Goal: Transaction & Acquisition: Download file/media

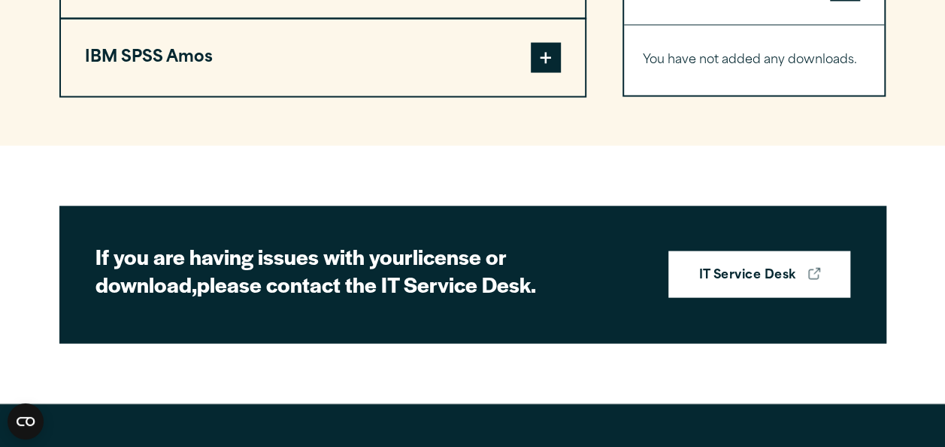
scroll to position [1256, 0]
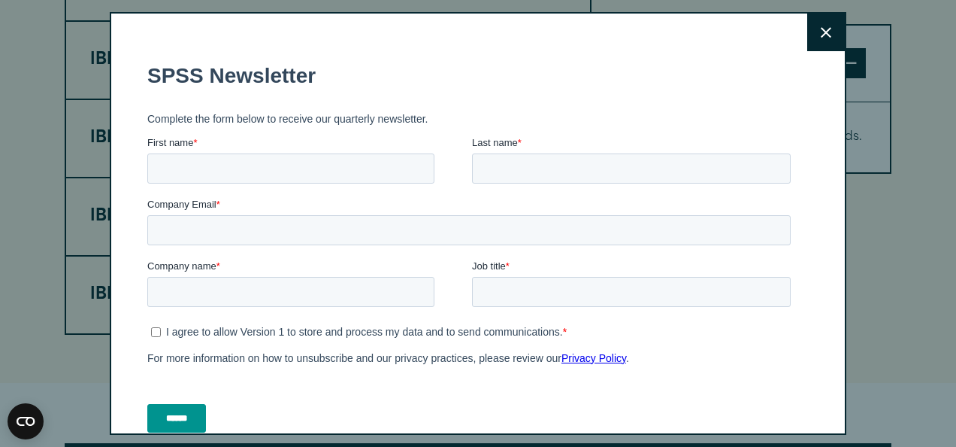
click at [822, 26] on button "Close" at bounding box center [826, 33] width 38 height 38
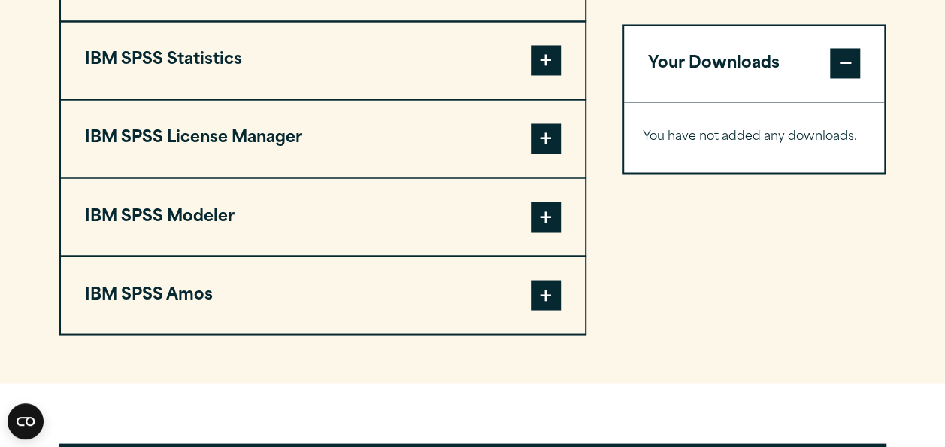
click at [547, 75] on span at bounding box center [546, 60] width 30 height 30
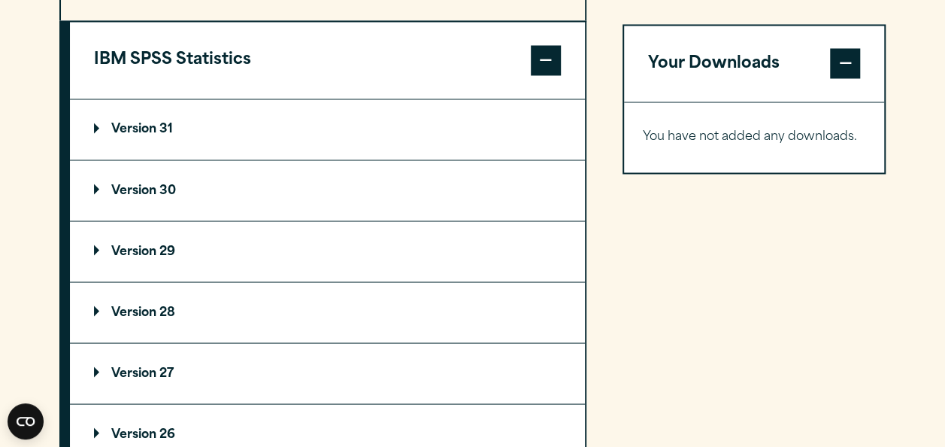
click at [145, 196] on p "Version 30" at bounding box center [135, 190] width 82 height 12
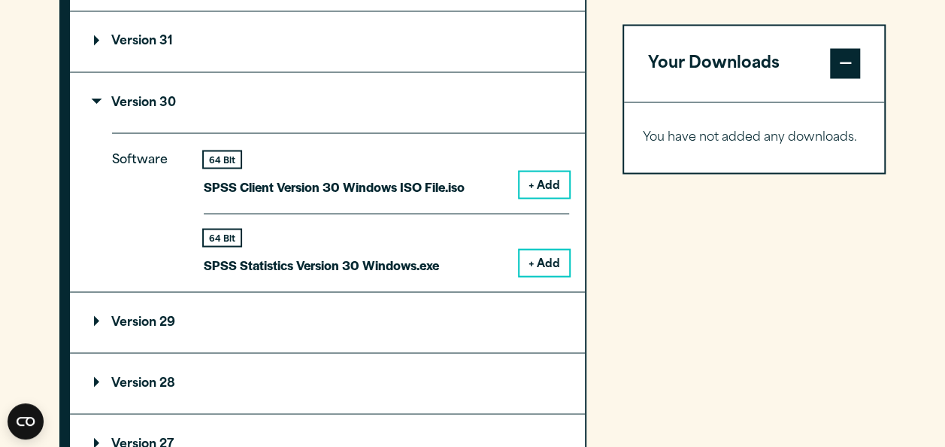
scroll to position [1348, 0]
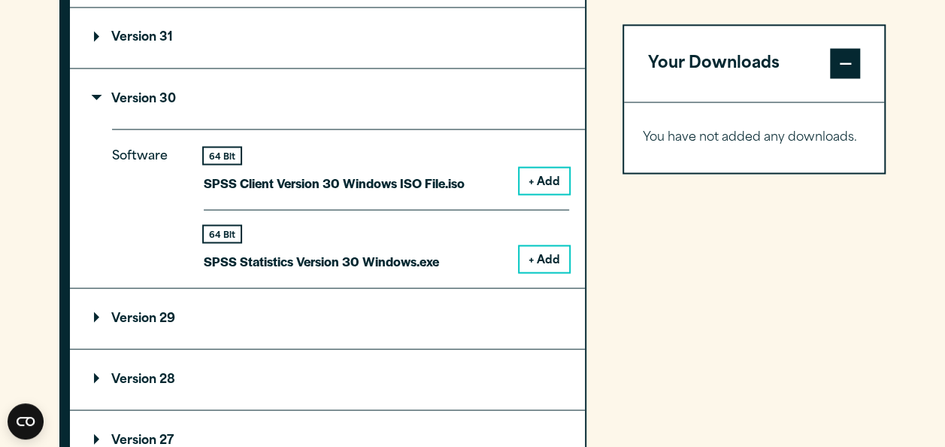
click at [538, 271] on button "+ Add" at bounding box center [544, 259] width 50 height 26
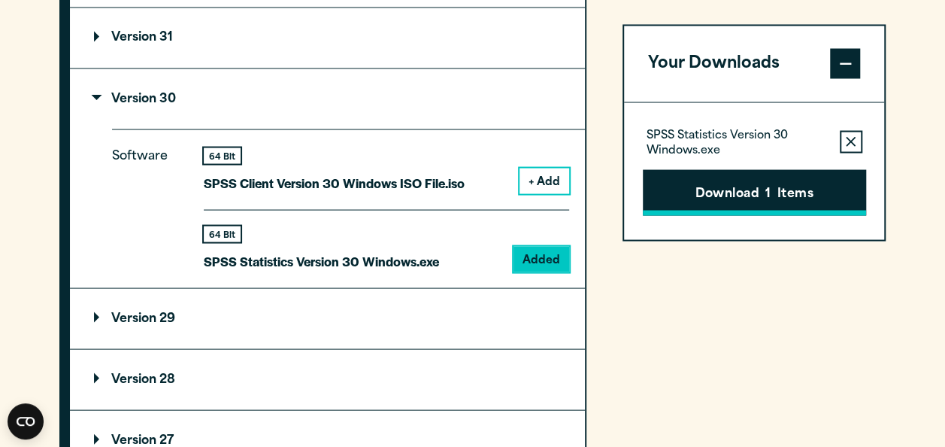
click at [691, 181] on button "Download 1 Items" at bounding box center [754, 192] width 223 height 47
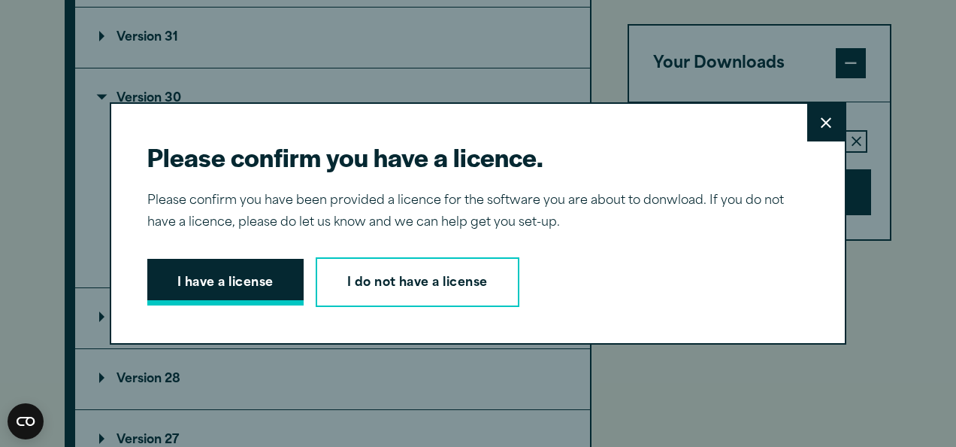
click at [217, 278] on button "I have a license" at bounding box center [225, 282] width 156 height 47
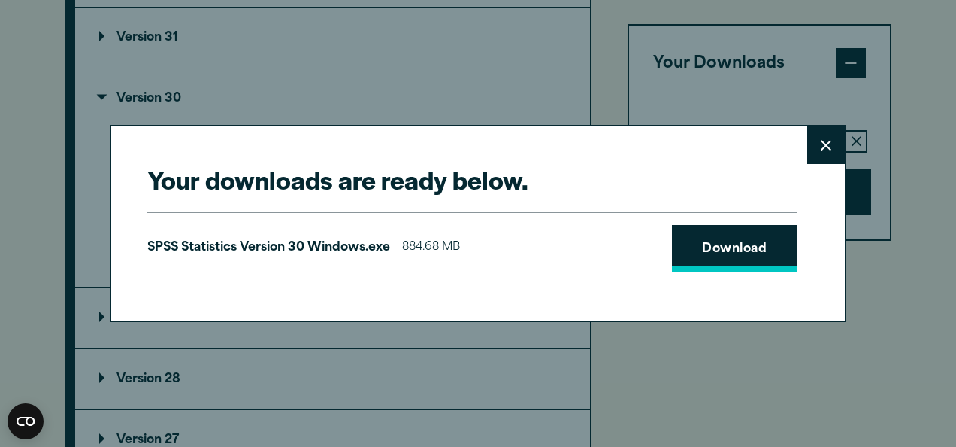
click at [677, 247] on link "Download" at bounding box center [734, 248] width 125 height 47
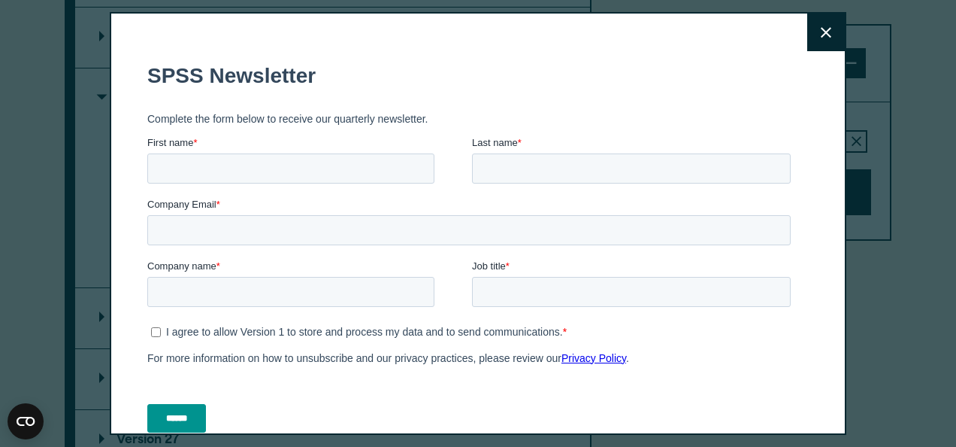
click at [803, 179] on div "Close" at bounding box center [478, 223] width 737 height 423
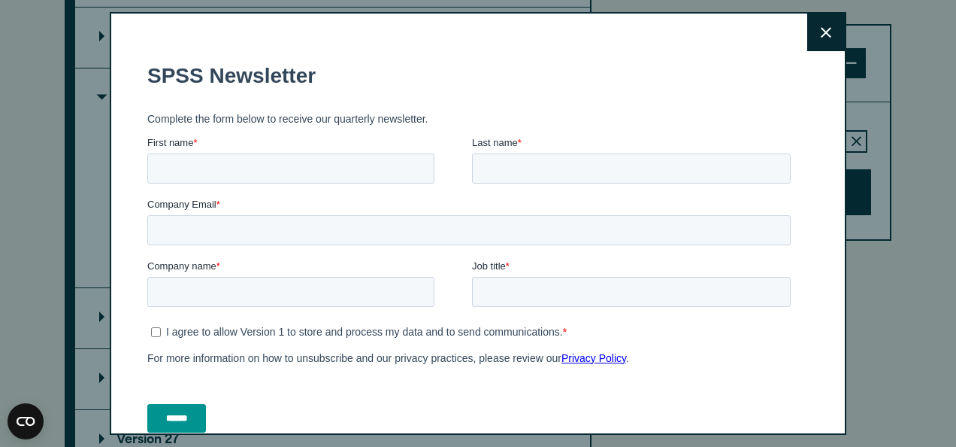
click at [816, 35] on button "Close" at bounding box center [826, 33] width 38 height 38
